Goal: Transaction & Acquisition: Book appointment/travel/reservation

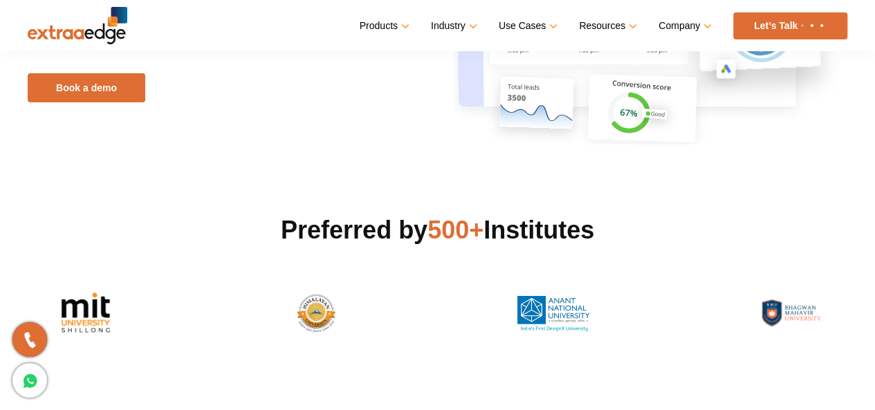
scroll to position [43, 0]
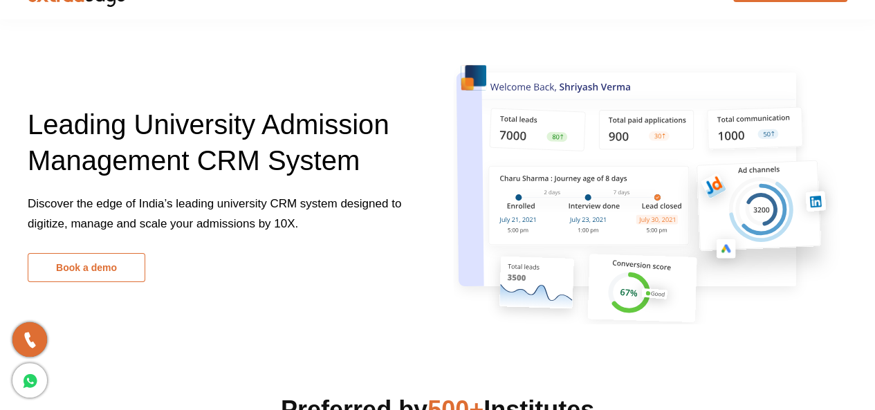
click at [75, 277] on link "Book a demo" at bounding box center [87, 267] width 118 height 29
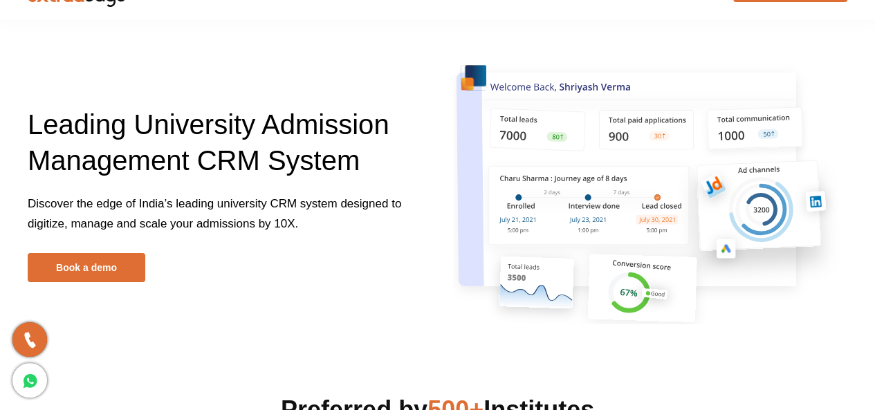
scroll to position [0, 0]
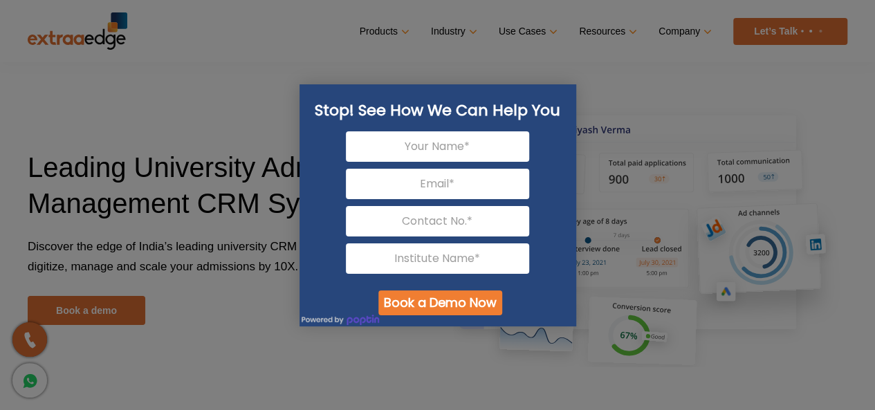
click at [654, 131] on div at bounding box center [437, 205] width 875 height 410
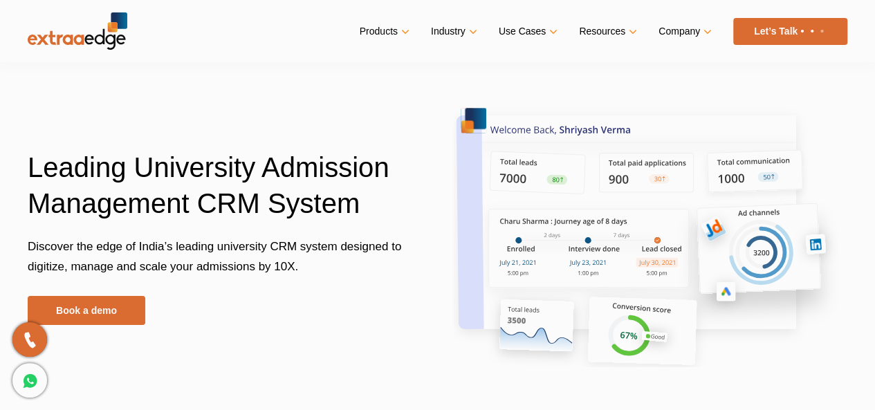
click at [394, 26] on div at bounding box center [437, 205] width 875 height 410
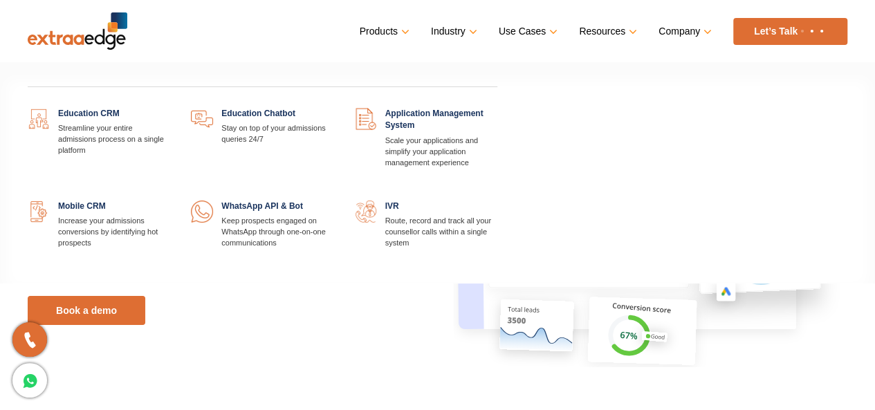
click at [400, 32] on link "Products" at bounding box center [383, 31] width 47 height 20
click at [170, 108] on link at bounding box center [170, 108] width 0 height 0
